Goal: Task Accomplishment & Management: Use online tool/utility

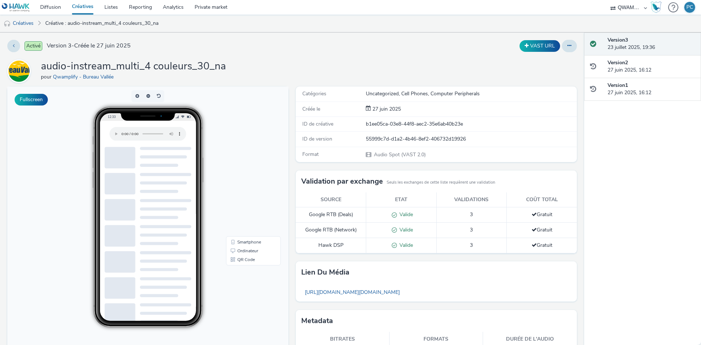
click at [162, 63] on h1 "audio-instream_multi_4 couleurs_30_na" at bounding box center [133, 67] width 185 height 14
copy h1 "audio-instream_multi_4 couleurs_30_na"
click at [156, 66] on h1 "audio-instream_multi_correcteur_30_na" at bounding box center [133, 67] width 184 height 14
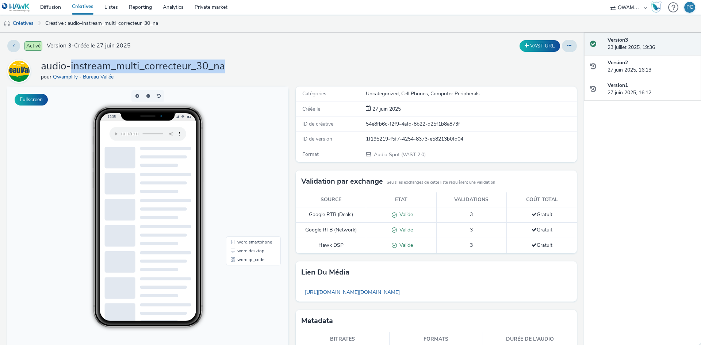
click at [156, 66] on h1 "audio-instream_multi_correcteur_30_na" at bounding box center [133, 67] width 184 height 14
copy h1 "audio-instream_multi_correcteur_30_na"
